Goal: Task Accomplishment & Management: Complete application form

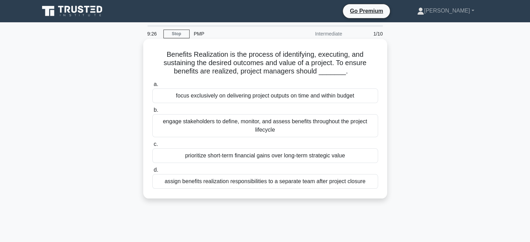
click at [320, 97] on div "focus exclusively on delivering project outputs on time and within budget" at bounding box center [265, 96] width 226 height 15
click at [152, 87] on input "a. focus exclusively on delivering project outputs on time and within budget" at bounding box center [152, 84] width 0 height 5
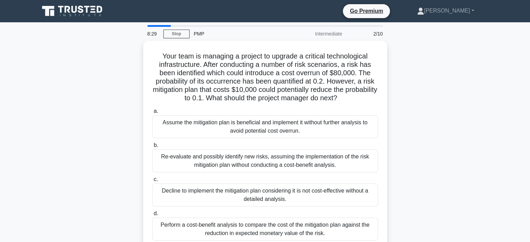
scroll to position [14, 0]
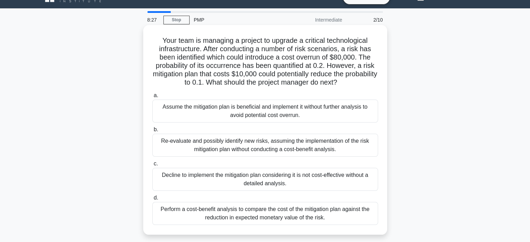
click at [331, 210] on div "Perform a cost-benefit analysis to compare the cost of the mitigation plan agai…" at bounding box center [265, 213] width 226 height 23
click at [152, 200] on input "d. Perform a cost-benefit analysis to compare the cost of the mitigation plan a…" at bounding box center [152, 198] width 0 height 5
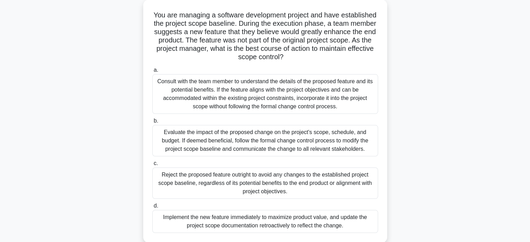
scroll to position [42, 0]
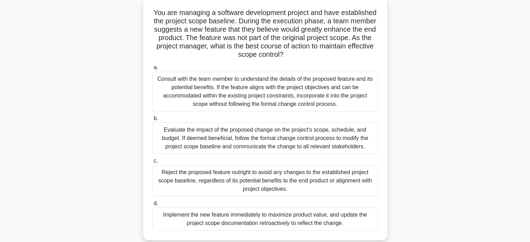
click at [297, 140] on div "Evaluate the impact of the proposed change on the project's scope, schedule, an…" at bounding box center [265, 138] width 226 height 31
click at [152, 121] on input "b. Evaluate the impact of the proposed change on the project's scope, schedule,…" at bounding box center [152, 118] width 0 height 5
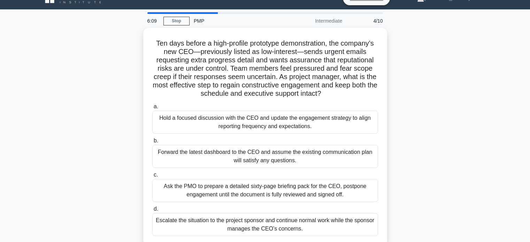
scroll to position [14, 0]
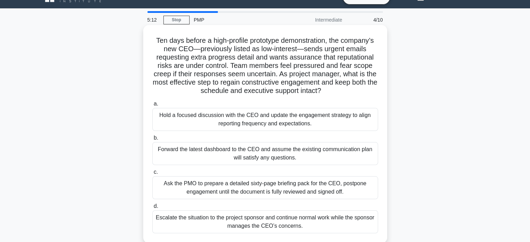
click at [321, 122] on div "Hold a focused discussion with the CEO and update the engagement strategy to al…" at bounding box center [265, 119] width 226 height 23
click at [152, 106] on input "a. Hold a focused discussion with the CEO and update the engagement strategy to…" at bounding box center [152, 104] width 0 height 5
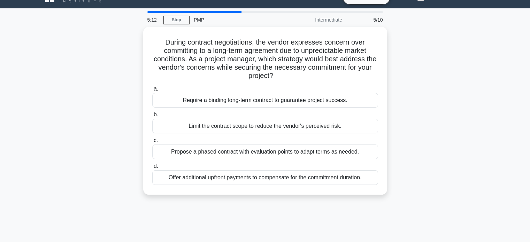
scroll to position [0, 0]
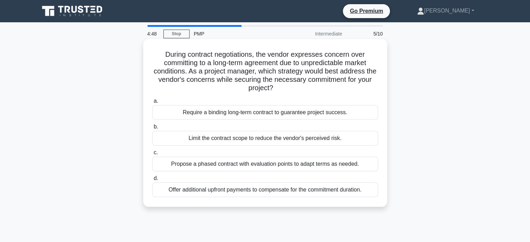
click at [237, 165] on div "Propose a phased contract with evaluation points to adapt terms as needed." at bounding box center [265, 164] width 226 height 15
click at [152, 155] on input "c. Propose a phased contract with evaluation points to adapt terms as needed." at bounding box center [152, 153] width 0 height 5
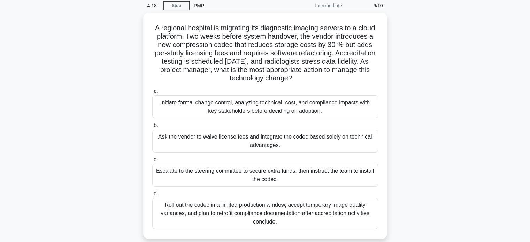
scroll to position [28, 0]
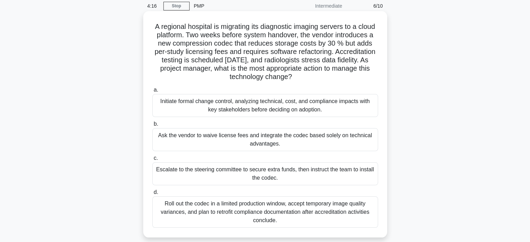
click at [293, 110] on div "Initiate formal change control, analyzing technical, cost, and compliance impac…" at bounding box center [265, 105] width 226 height 23
click at [152, 92] on input "a. Initiate formal change control, analyzing technical, cost, and compliance im…" at bounding box center [152, 90] width 0 height 5
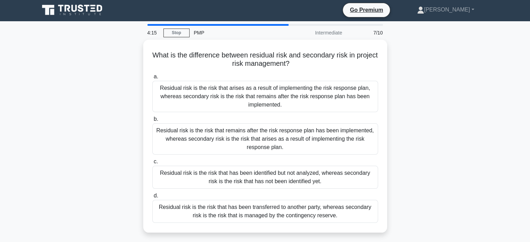
scroll to position [0, 0]
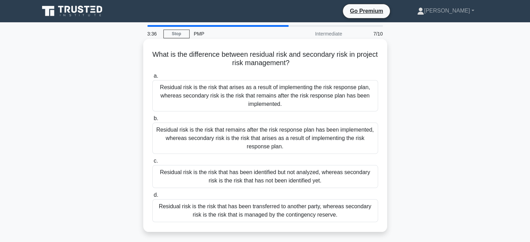
click at [332, 135] on div "Residual risk is the risk that remains after the risk response plan has been im…" at bounding box center [265, 138] width 226 height 31
click at [152, 121] on input "b. Residual risk is the risk that remains after the risk response plan has been…" at bounding box center [152, 118] width 0 height 5
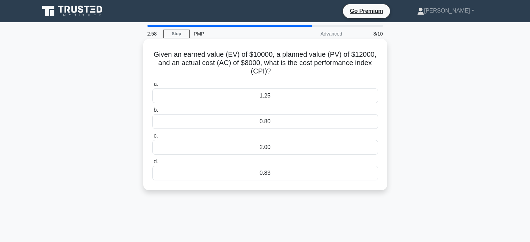
click at [285, 122] on div "0.80" at bounding box center [265, 121] width 226 height 15
click at [152, 113] on input "b. 0.80" at bounding box center [152, 110] width 0 height 5
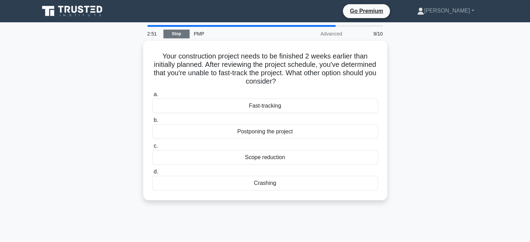
click at [179, 37] on link "Stop" at bounding box center [176, 34] width 26 height 9
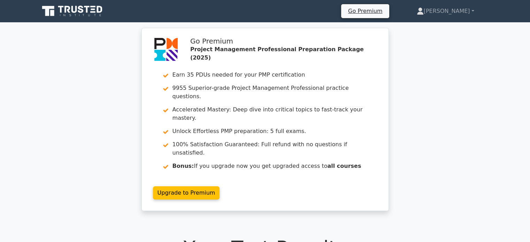
click at [500, 122] on div "Go Premium Project Management Professional Preparation Package (2025) Earn 35 P…" at bounding box center [265, 124] width 530 height 192
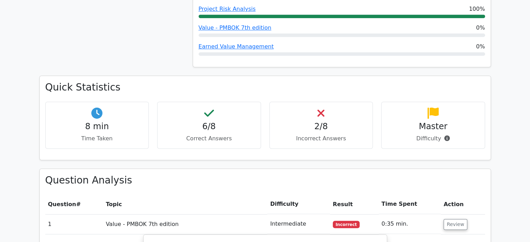
scroll to position [418, 0]
